Goal: Navigation & Orientation: Find specific page/section

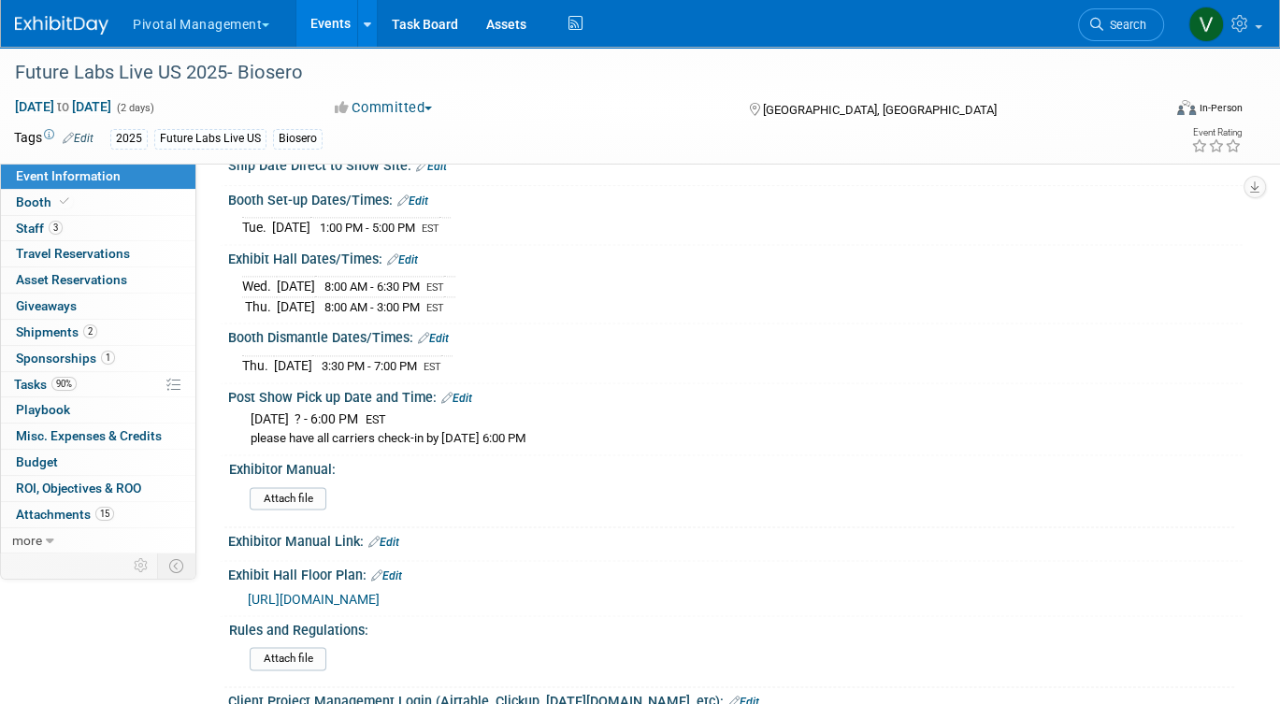
click at [325, 34] on link "Events" at bounding box center [330, 23] width 68 height 47
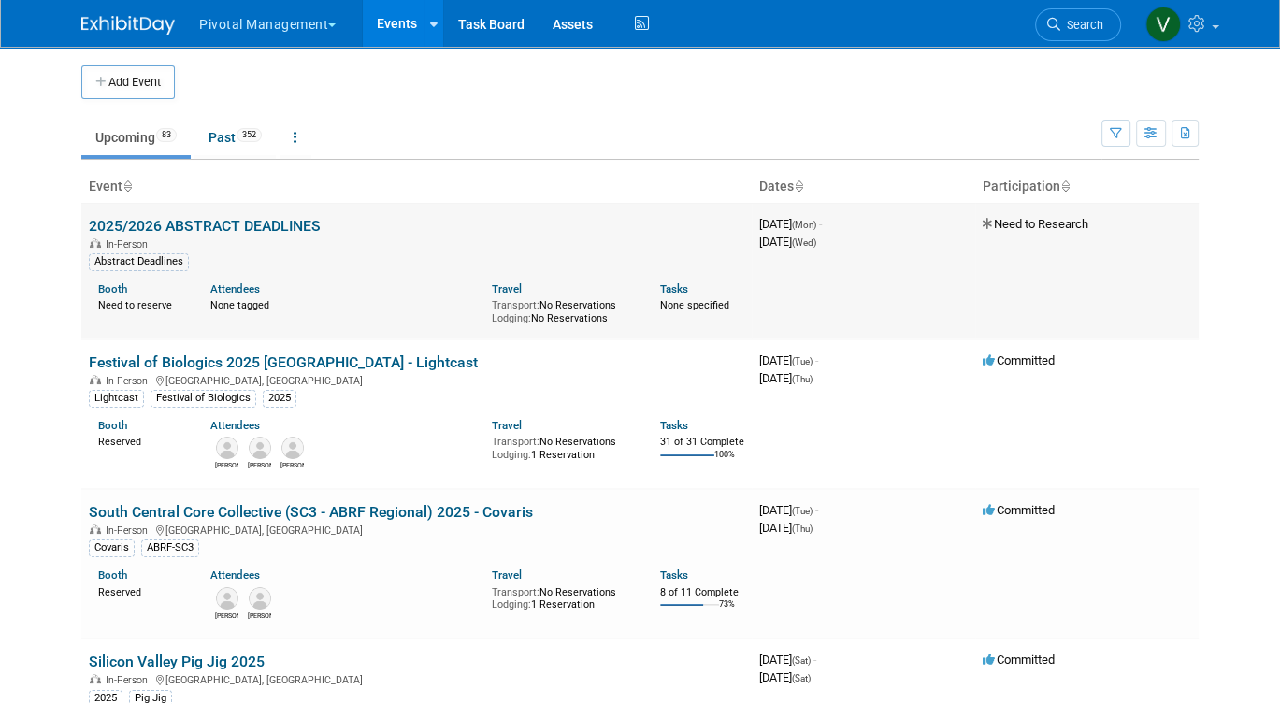
scroll to position [3264, 0]
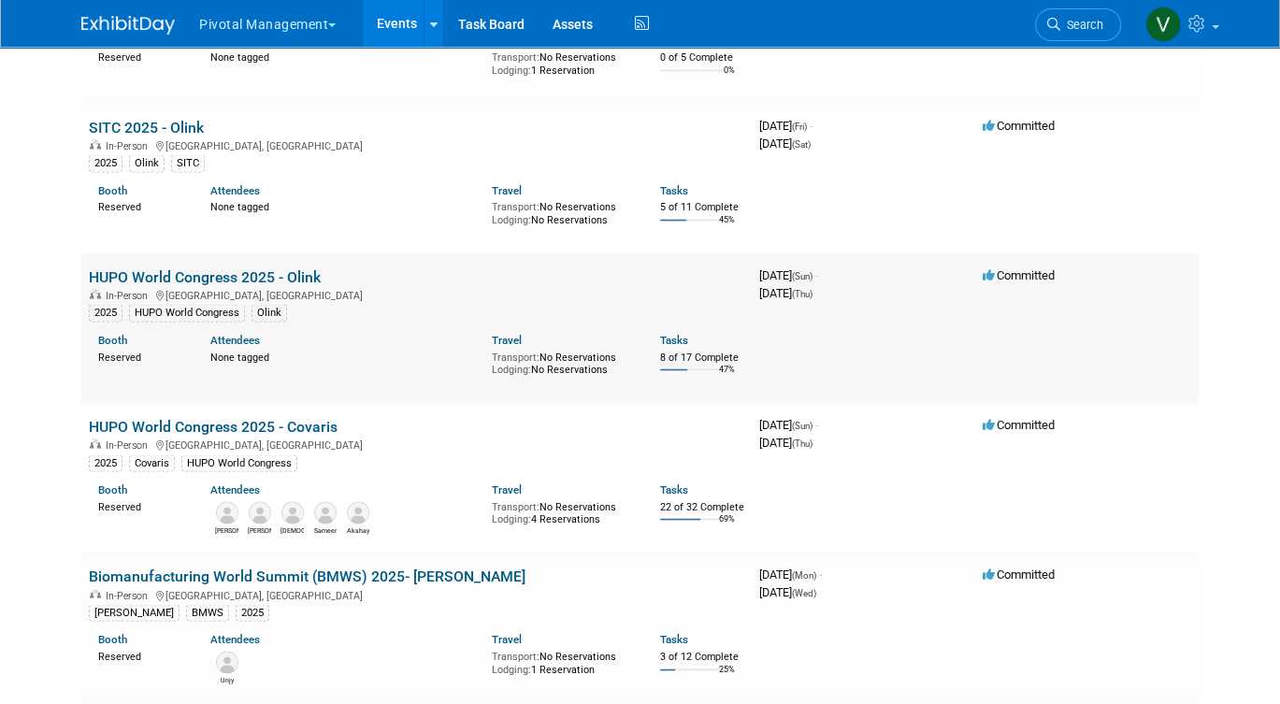
click at [262, 286] on link "HUPO World Congress 2025 - Olink" at bounding box center [205, 277] width 232 height 18
